Goal: Information Seeking & Learning: Stay updated

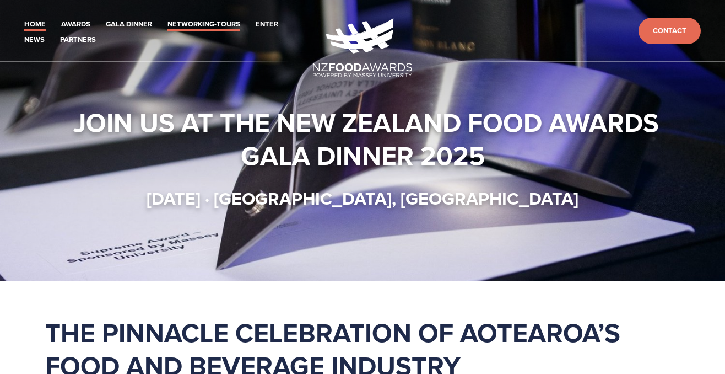
click at [207, 24] on link "Networking-Tours" at bounding box center [203, 24] width 73 height 13
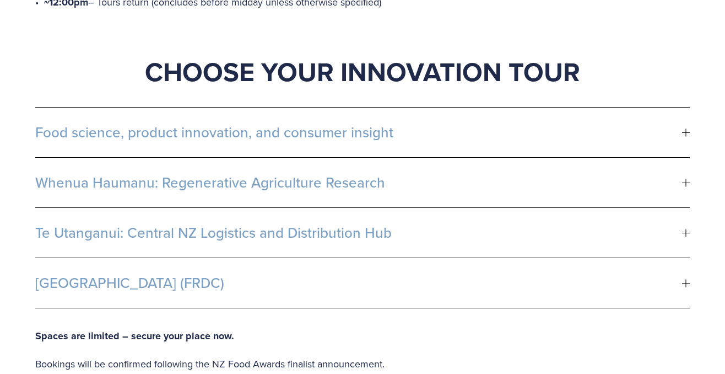
scroll to position [717, 0]
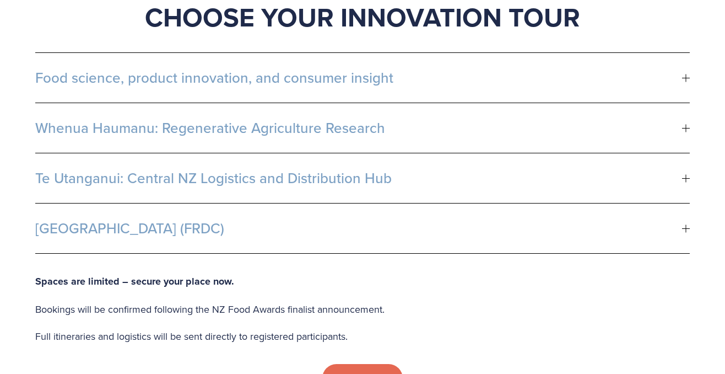
click at [686, 74] on div at bounding box center [686, 78] width 1 height 8
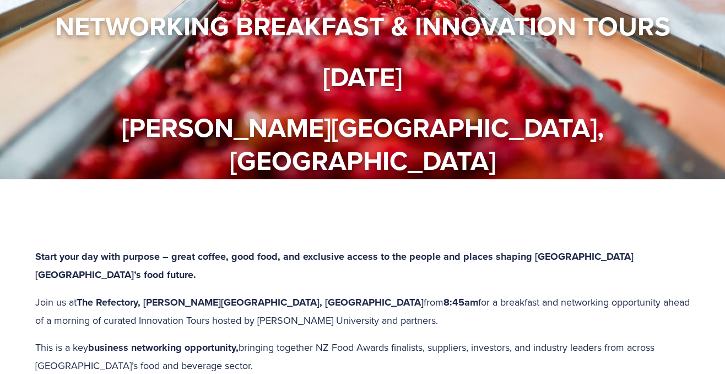
scroll to position [0, 0]
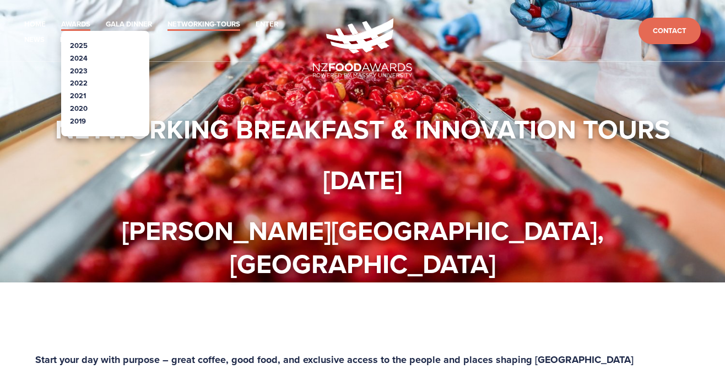
click at [75, 25] on link "Awards" at bounding box center [75, 24] width 29 height 13
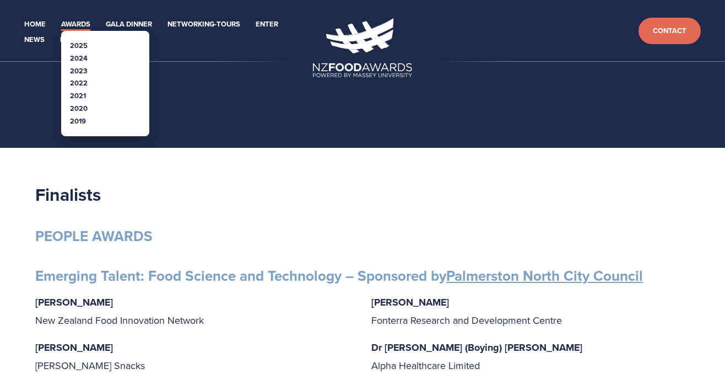
click at [85, 69] on link "2023" at bounding box center [79, 71] width 18 height 10
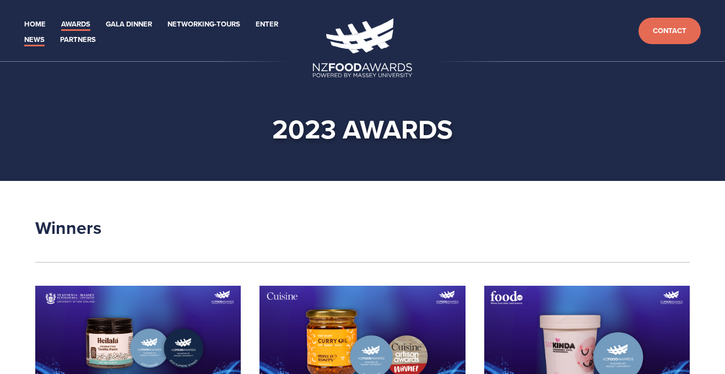
click at [38, 41] on link "News" at bounding box center [34, 40] width 20 height 13
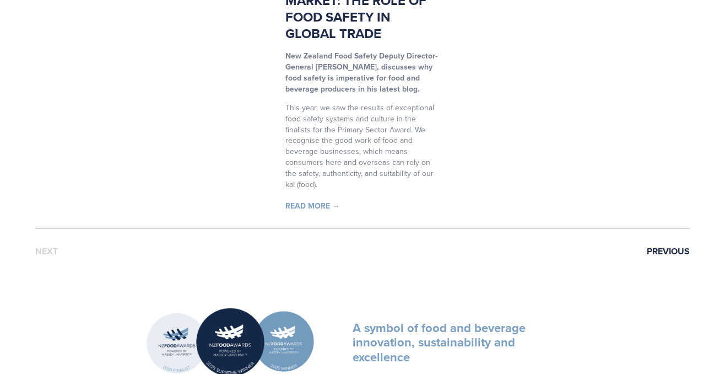
scroll to position [1668, 0]
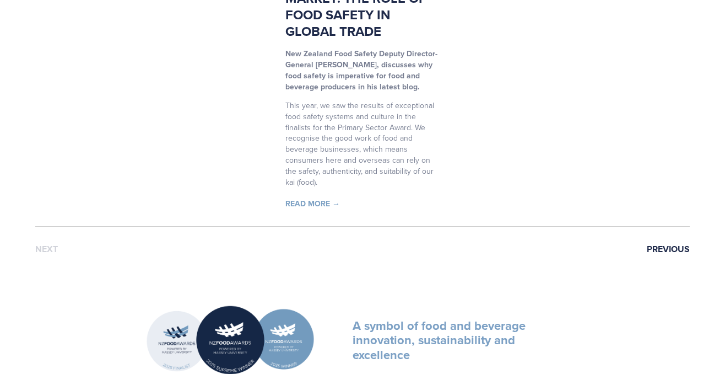
click at [660, 244] on link "Previous" at bounding box center [668, 249] width 43 height 10
